Goal: Check status: Check status

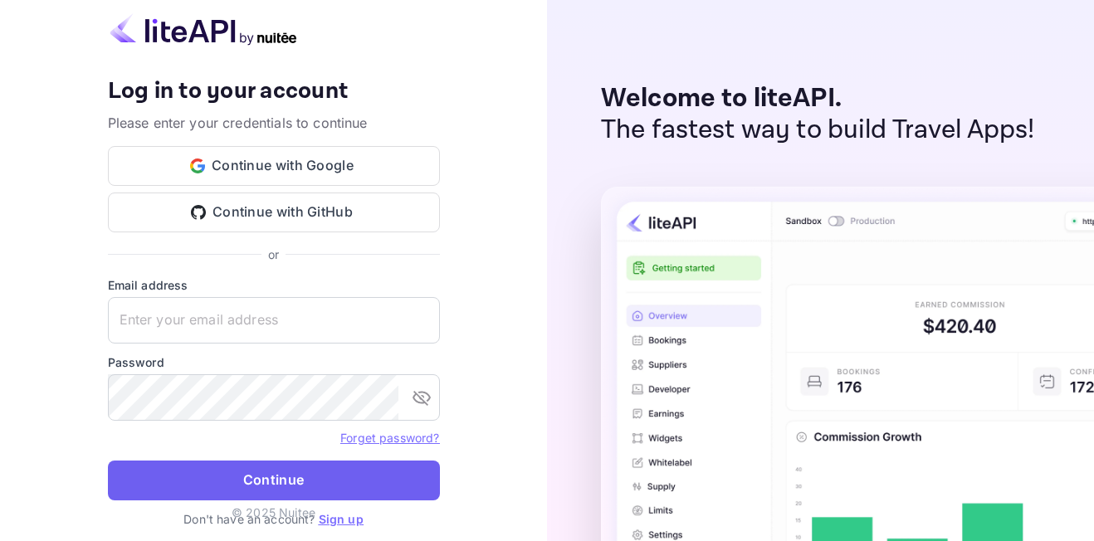
type input "[EMAIL_ADDRESS][DOMAIN_NAME]"
click at [273, 463] on button "Continue" at bounding box center [274, 481] width 332 height 40
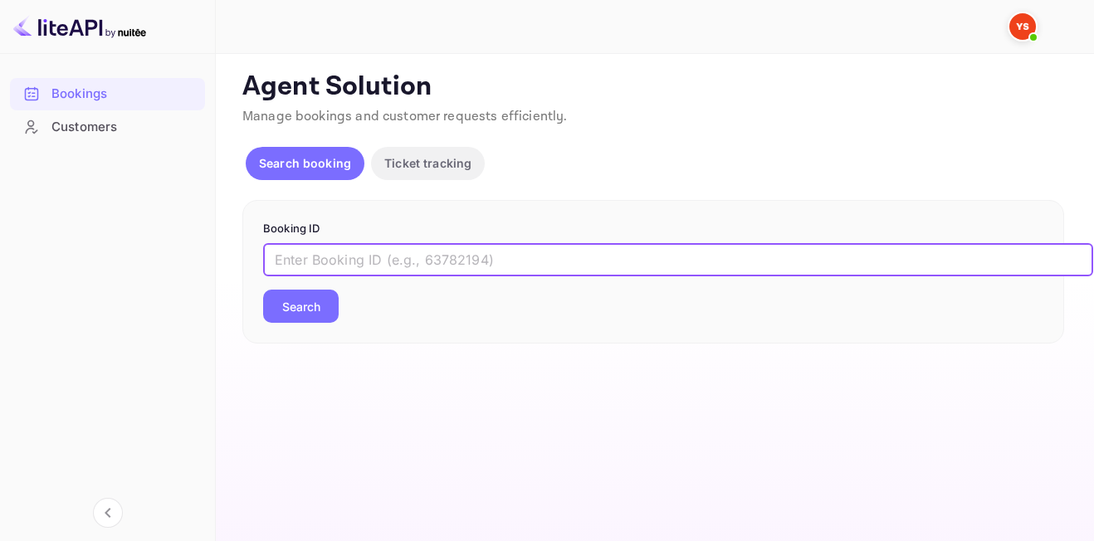
click at [368, 253] on input "text" at bounding box center [678, 259] width 830 height 33
paste input "8476730"
type input "8476730"
click at [285, 306] on button "Search" at bounding box center [301, 306] width 76 height 33
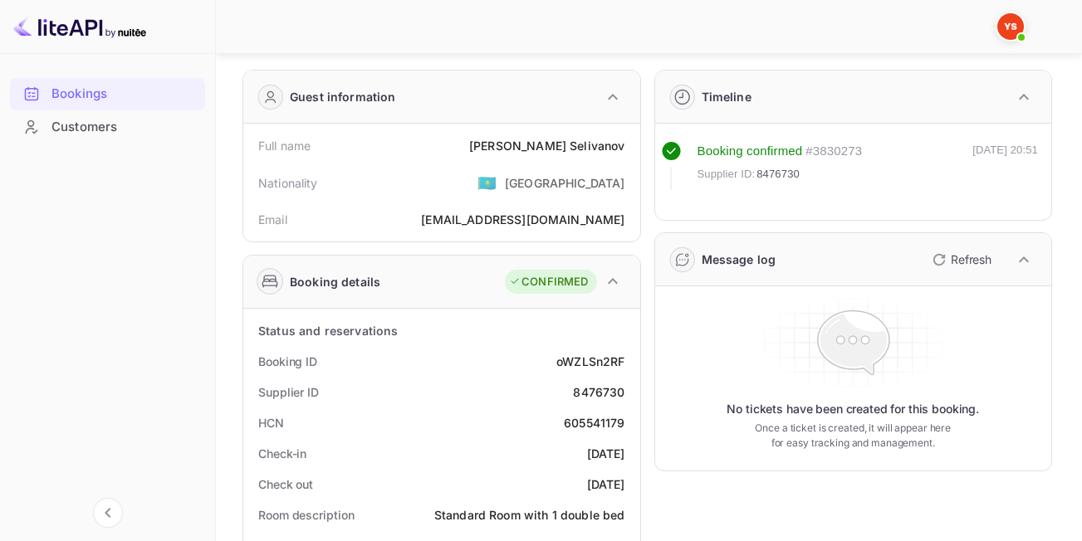
scroll to position [166, 0]
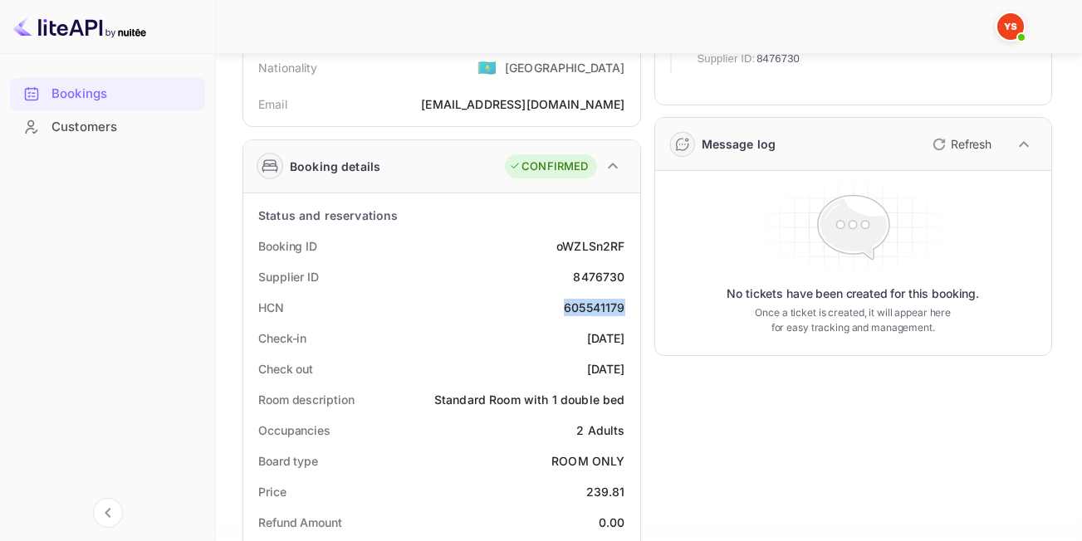
drag, startPoint x: 553, startPoint y: 301, endPoint x: 629, endPoint y: 303, distance: 75.6
click at [630, 338] on div "Check-in [DATE]" at bounding box center [442, 338] width 384 height 31
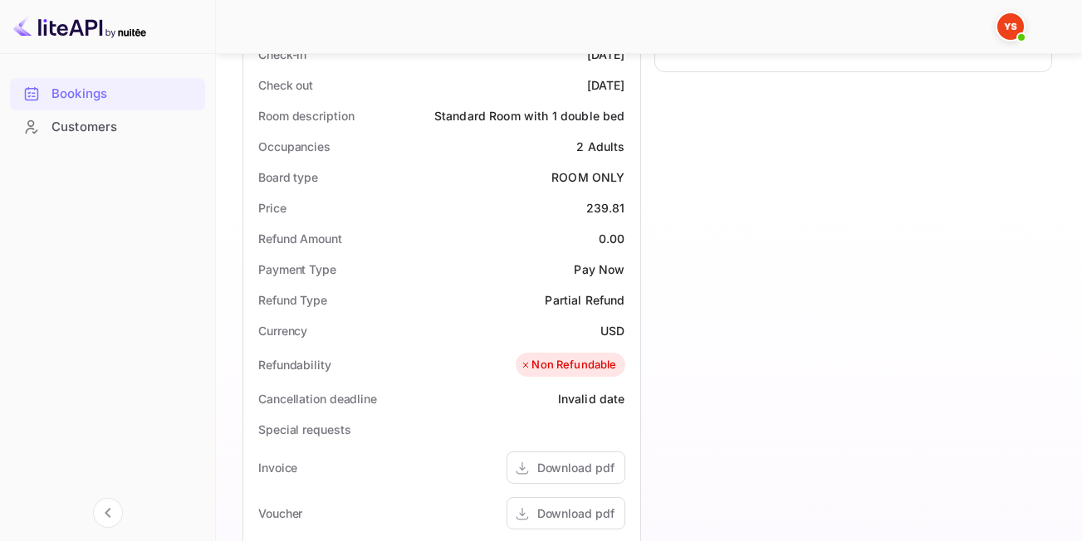
scroll to position [381, 0]
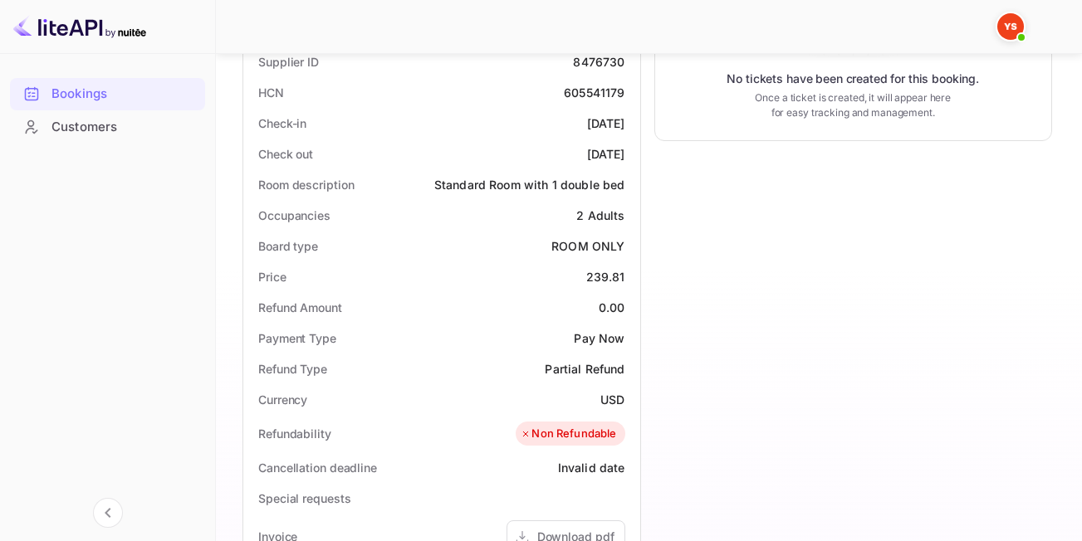
drag, startPoint x: 533, startPoint y: 434, endPoint x: 619, endPoint y: 438, distance: 86.4
click at [619, 438] on div "Non Refundable" at bounding box center [570, 434] width 109 height 25
click at [713, 444] on div "Timeline Booking confirmed # 3830273 Supplier ID: 8476730 [DATE] 20:51 Message …" at bounding box center [847, 331] width 412 height 1211
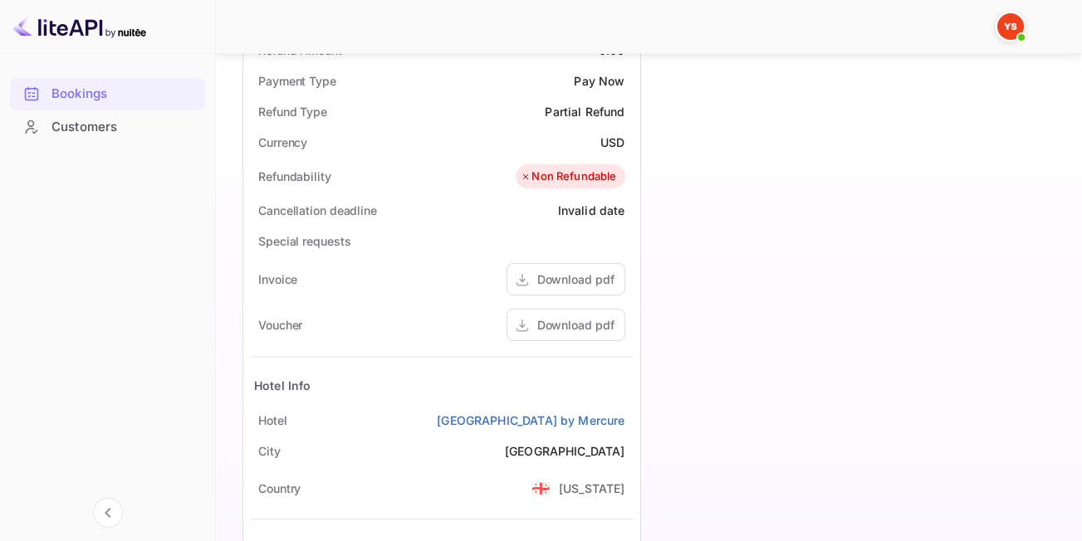
scroll to position [796, 0]
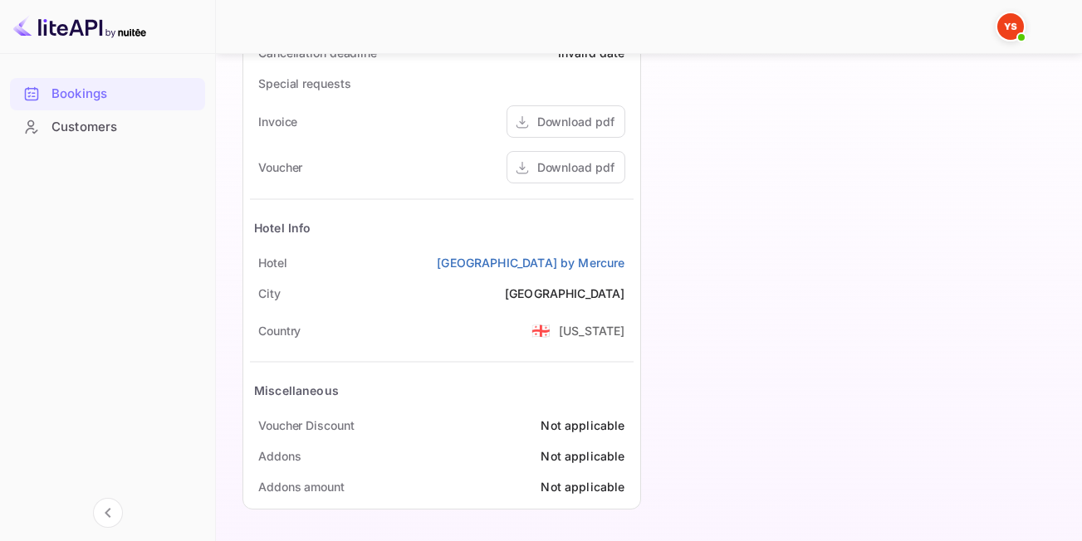
drag, startPoint x: 397, startPoint y: 261, endPoint x: 635, endPoint y: 268, distance: 238.4
click at [635, 268] on div "Status and reservations Booking ID oWZLSn2RF Supplier ID 8476730 HCN 605541179 …" at bounding box center [441, 36] width 397 height 946
copy link "[GEOGRAPHIC_DATA] by Mercure"
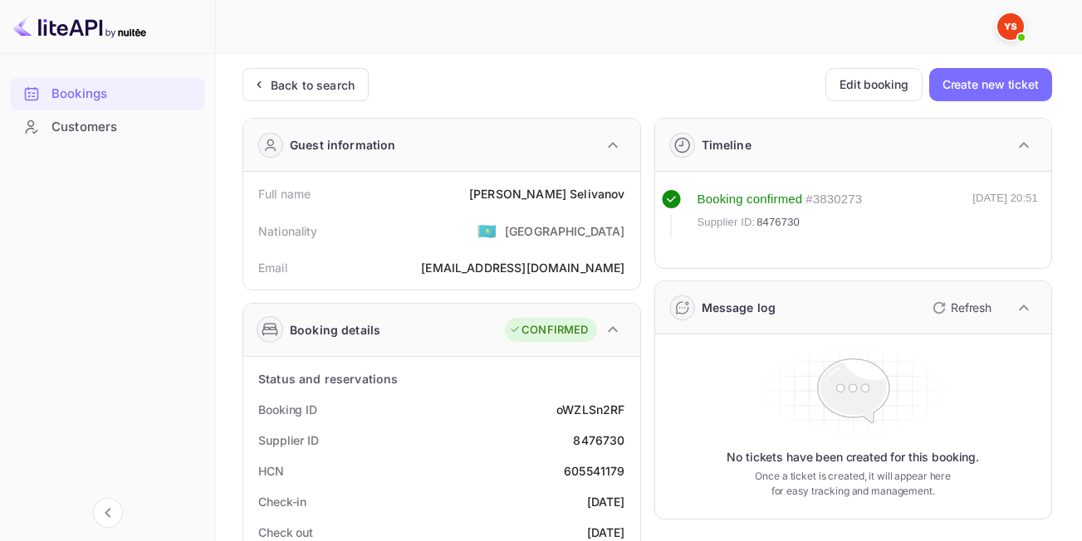
scroll to position [0, 0]
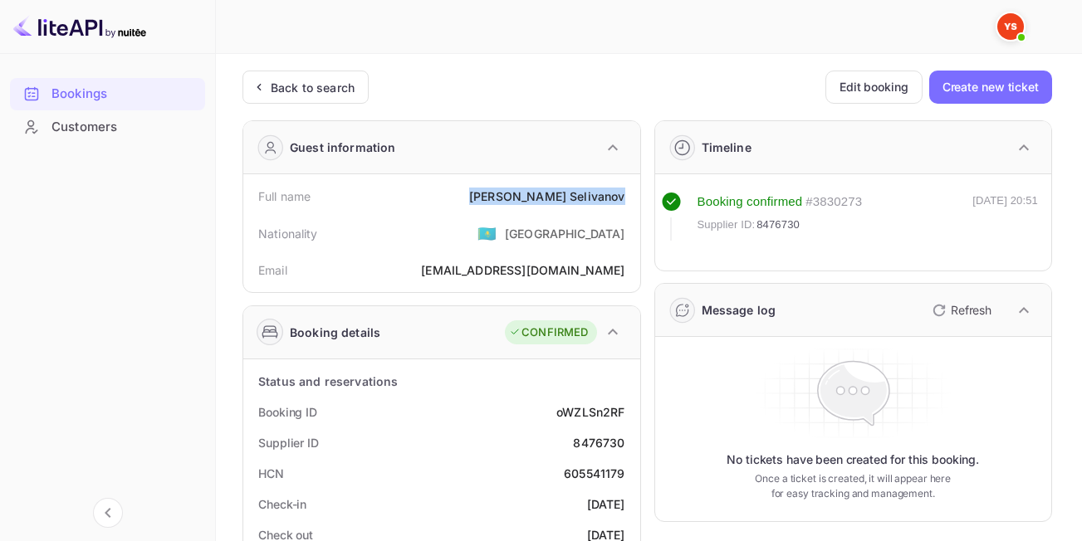
drag, startPoint x: 526, startPoint y: 196, endPoint x: 634, endPoint y: 203, distance: 109.0
click at [634, 203] on div "Full name [PERSON_NAME] Nationality 🇰🇿 [DEMOGRAPHIC_DATA] Email [EMAIL_ADDRESS]…" at bounding box center [441, 233] width 397 height 118
copy div "[PERSON_NAME]"
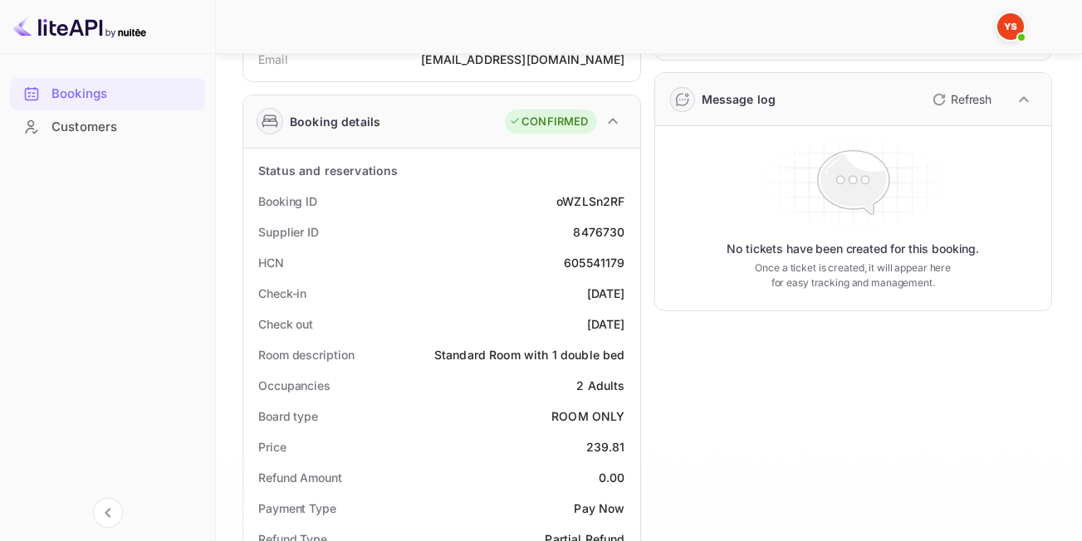
scroll to position [249, 0]
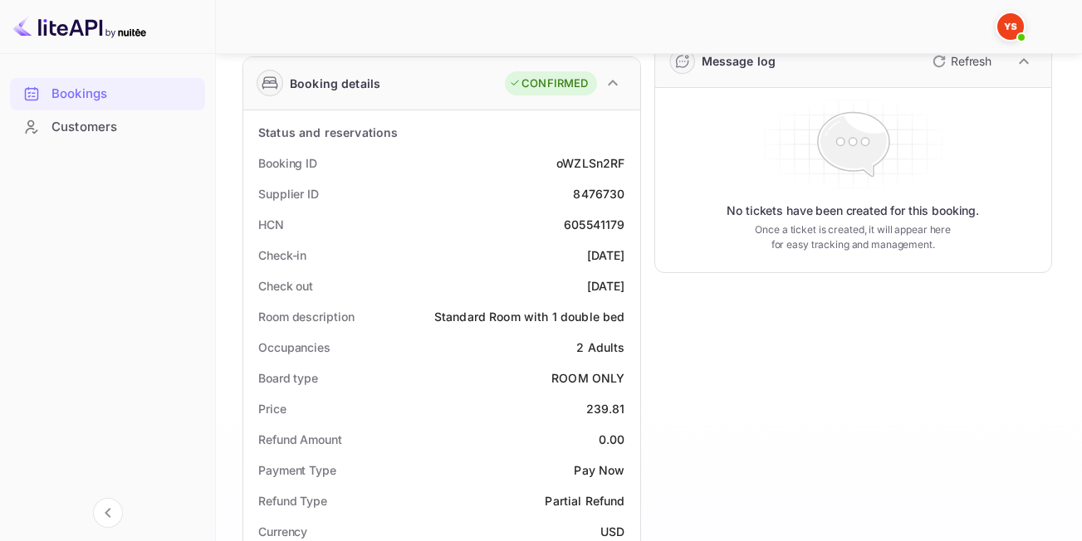
drag, startPoint x: 543, startPoint y: 253, endPoint x: 638, endPoint y: 257, distance: 94.7
copy div "[DATE]"
drag, startPoint x: 547, startPoint y: 283, endPoint x: 629, endPoint y: 285, distance: 81.4
click at [629, 285] on div "Check out [DATE]" at bounding box center [442, 286] width 384 height 31
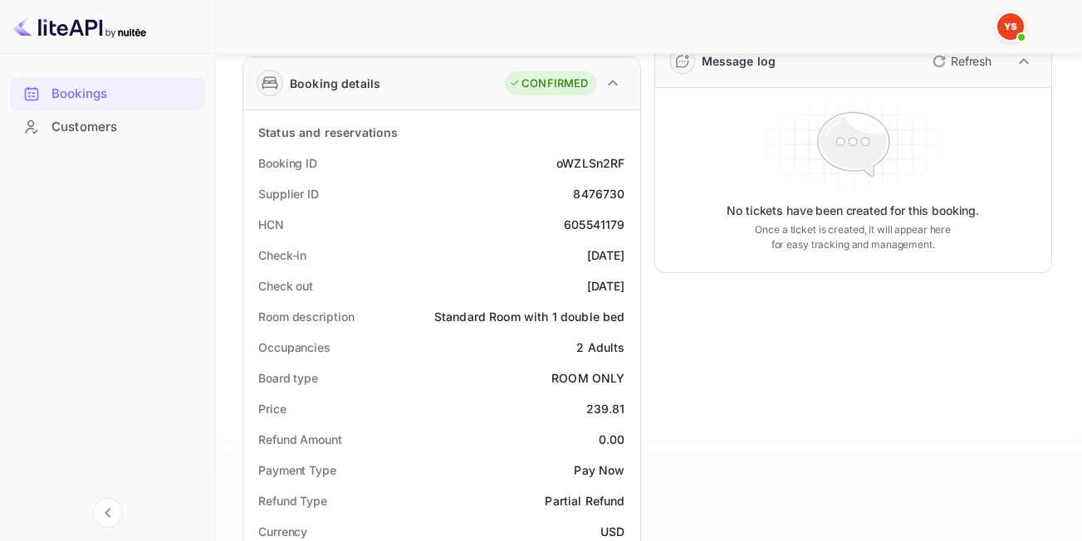
copy div "[DATE]"
